Goal: Answer question/provide support: Answer question/provide support

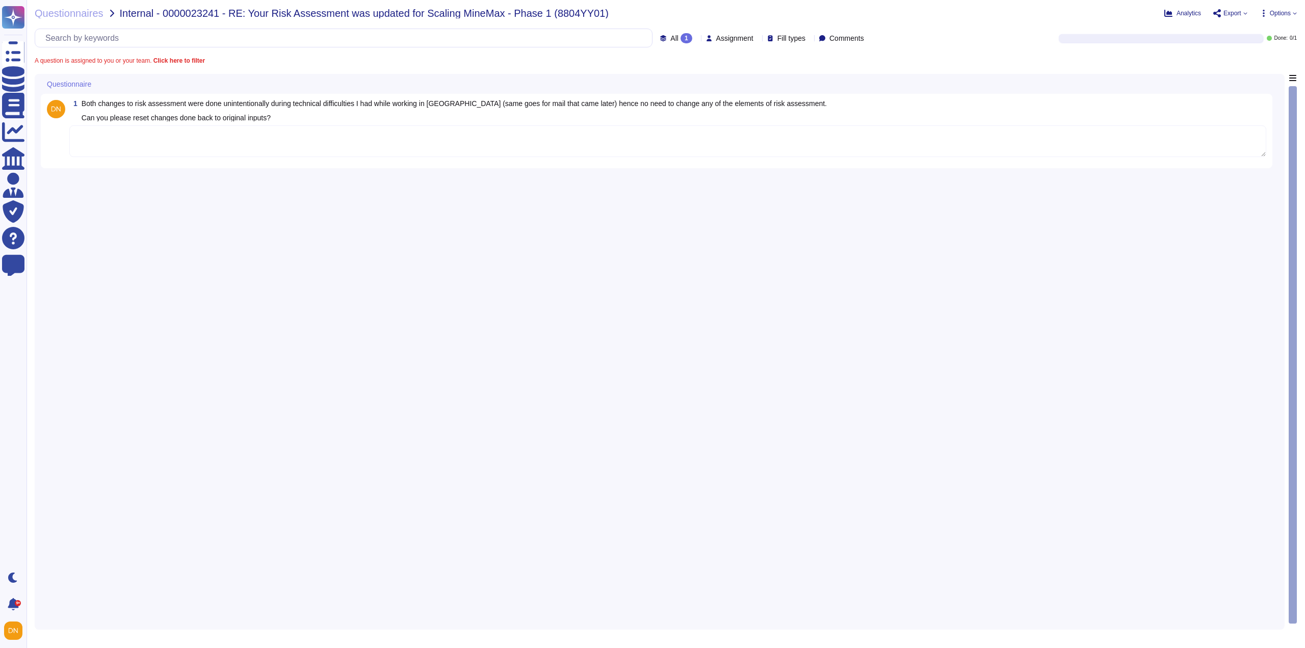
click at [212, 143] on textarea at bounding box center [667, 141] width 1197 height 32
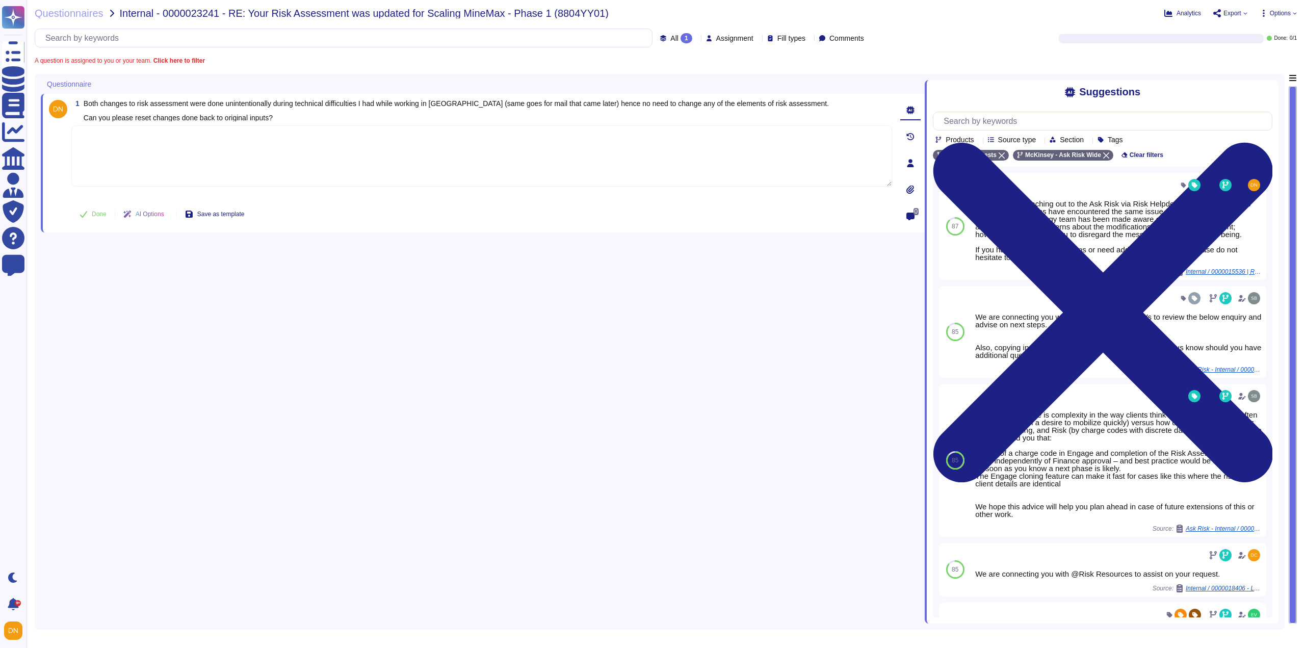
paste textarea "Just sharing with you the response from the Teach team to close the loop. We ju…"
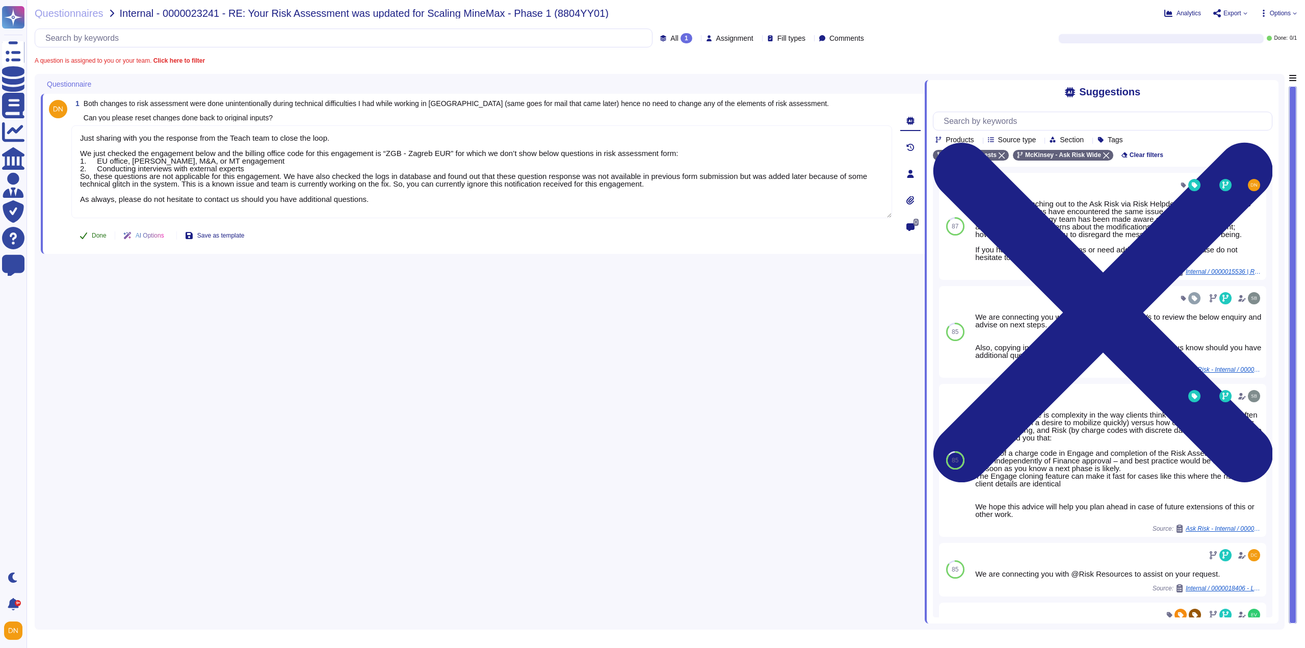
click at [105, 239] on span "Done" at bounding box center [99, 235] width 15 height 6
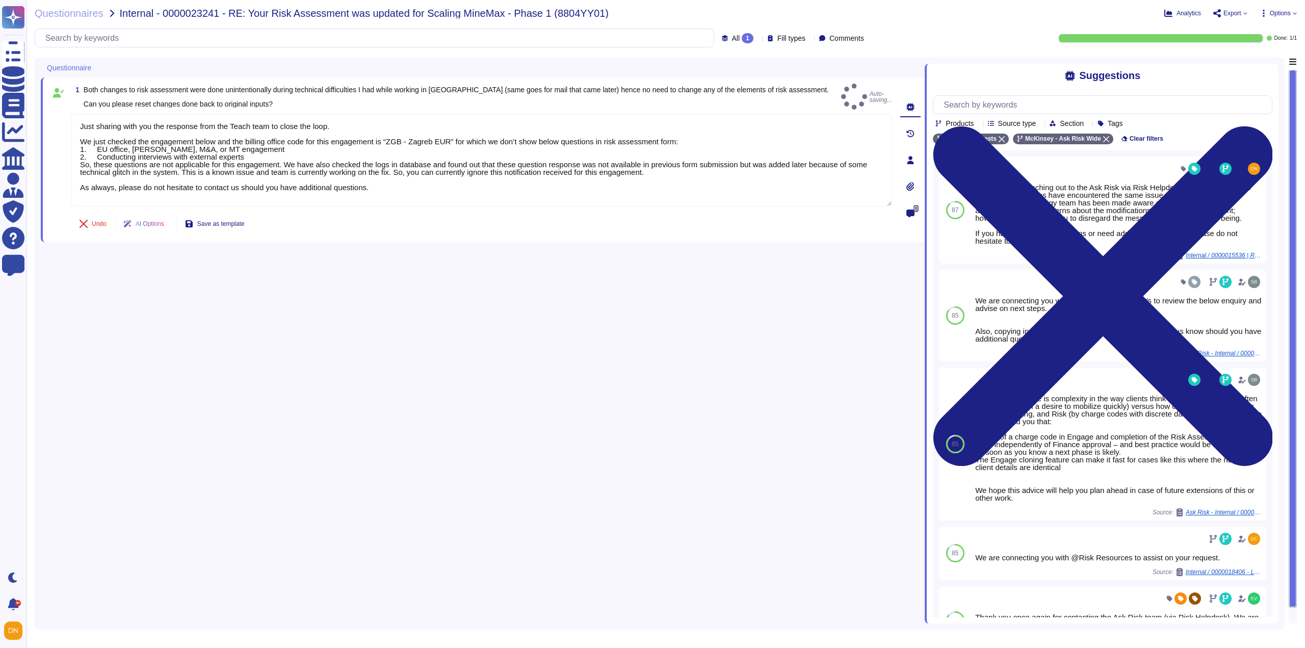
type textarea "Just sharing with you the response from the Teach team to close the loop. We ju…"
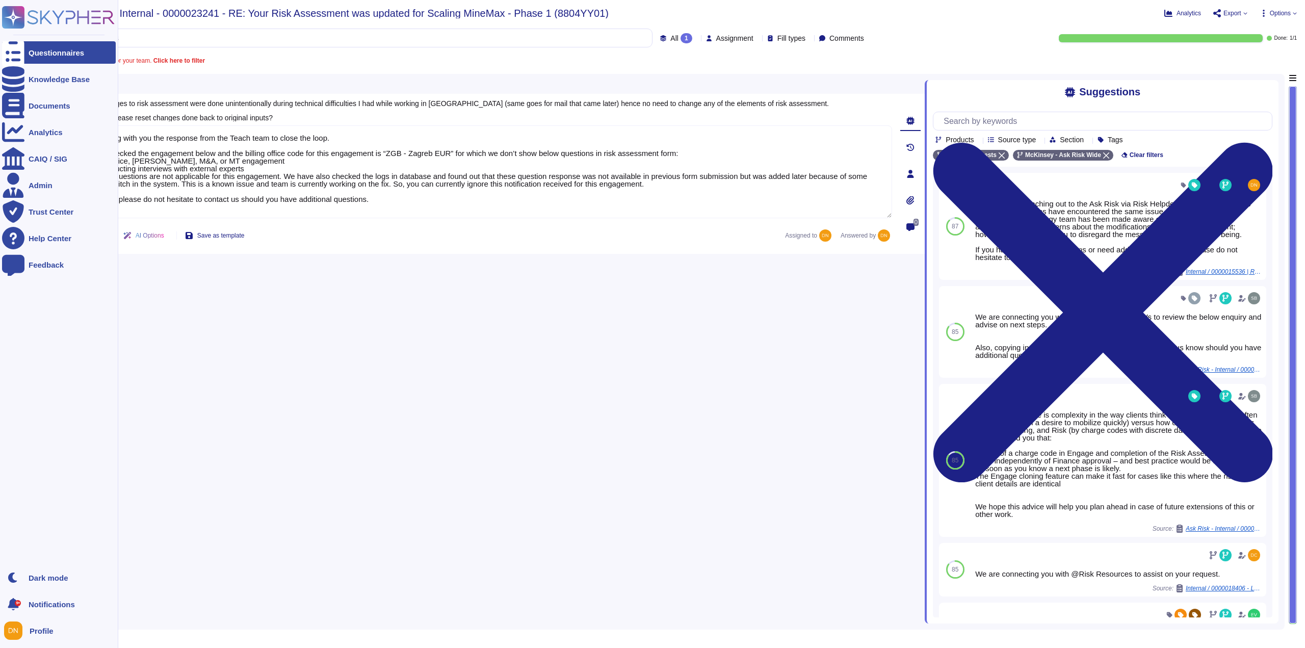
click at [14, 48] on div at bounding box center [13, 52] width 22 height 22
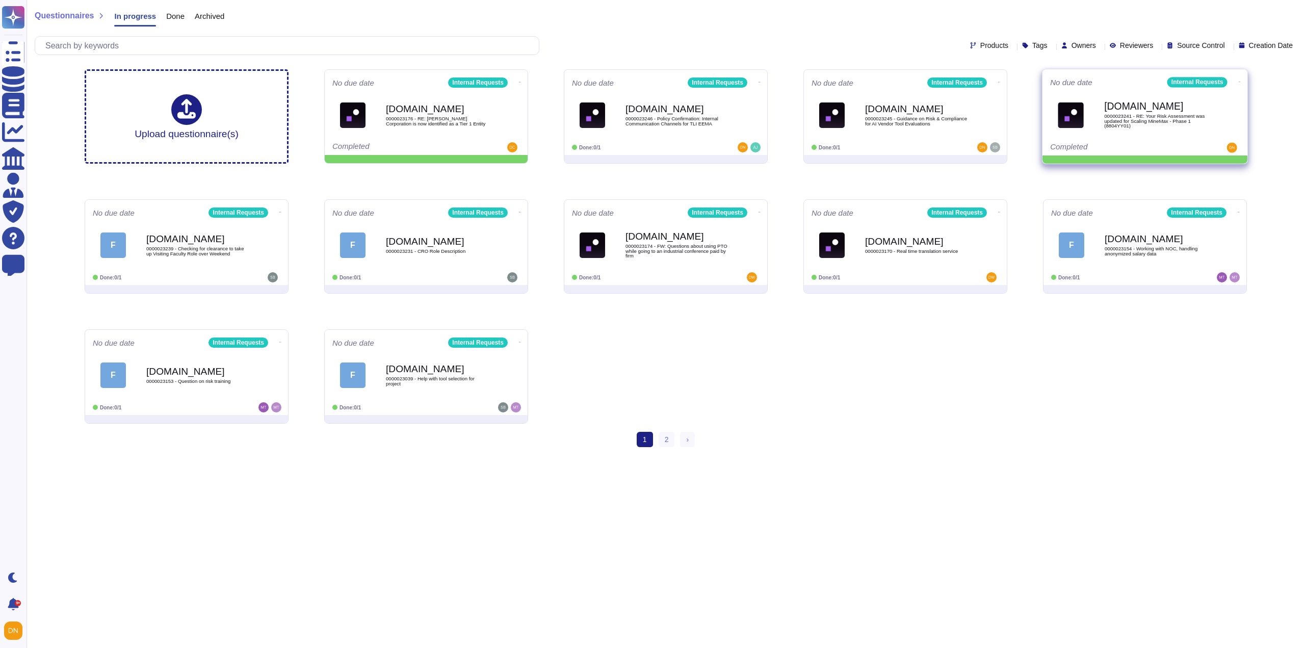
click at [1239, 82] on icon at bounding box center [1240, 82] width 2 height 3
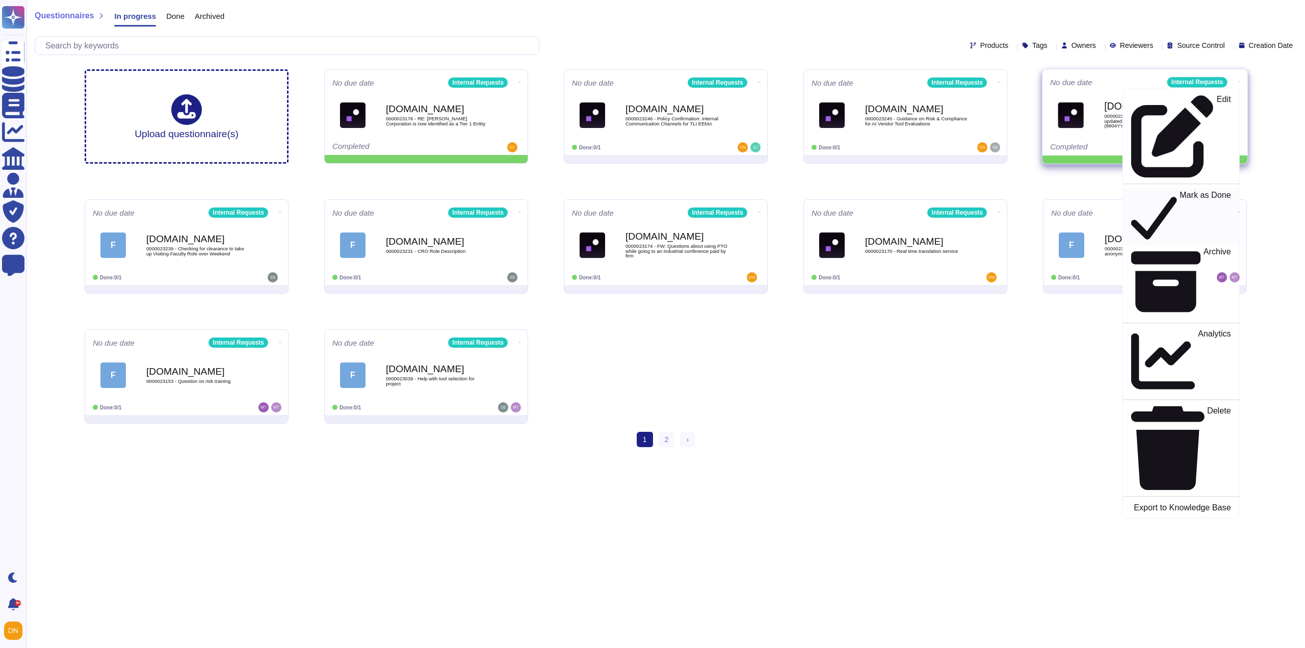
click at [1189, 190] on div "Mark as Done" at bounding box center [1180, 216] width 99 height 53
